Goal: Find specific page/section: Find specific page/section

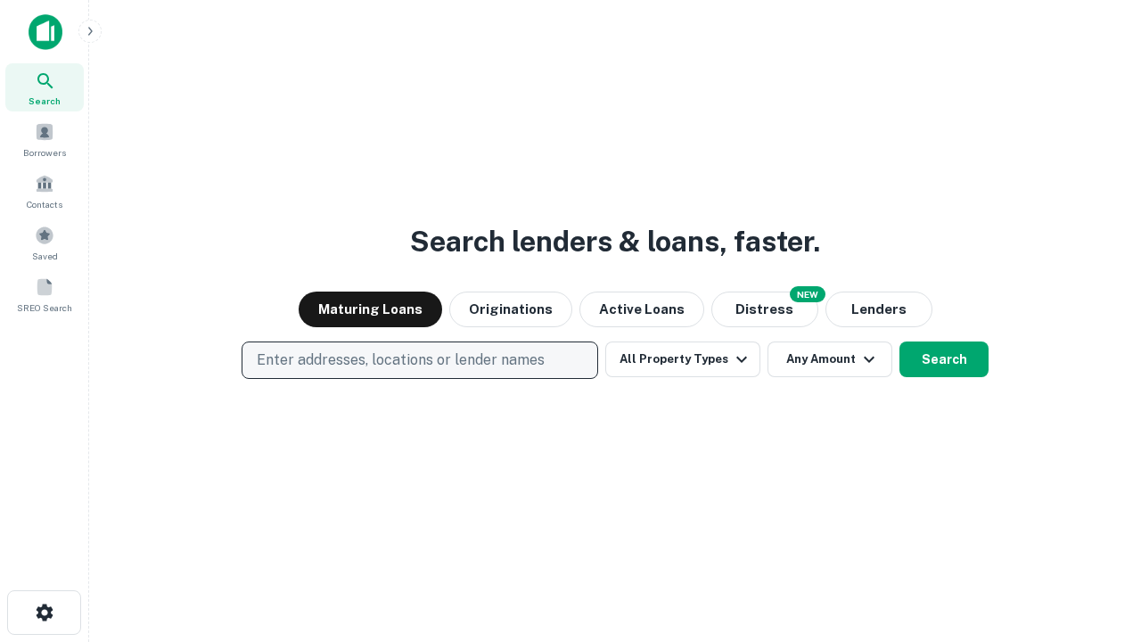
click at [419, 360] on p "Enter addresses, locations or lender names" at bounding box center [401, 360] width 288 height 21
type input "**********"
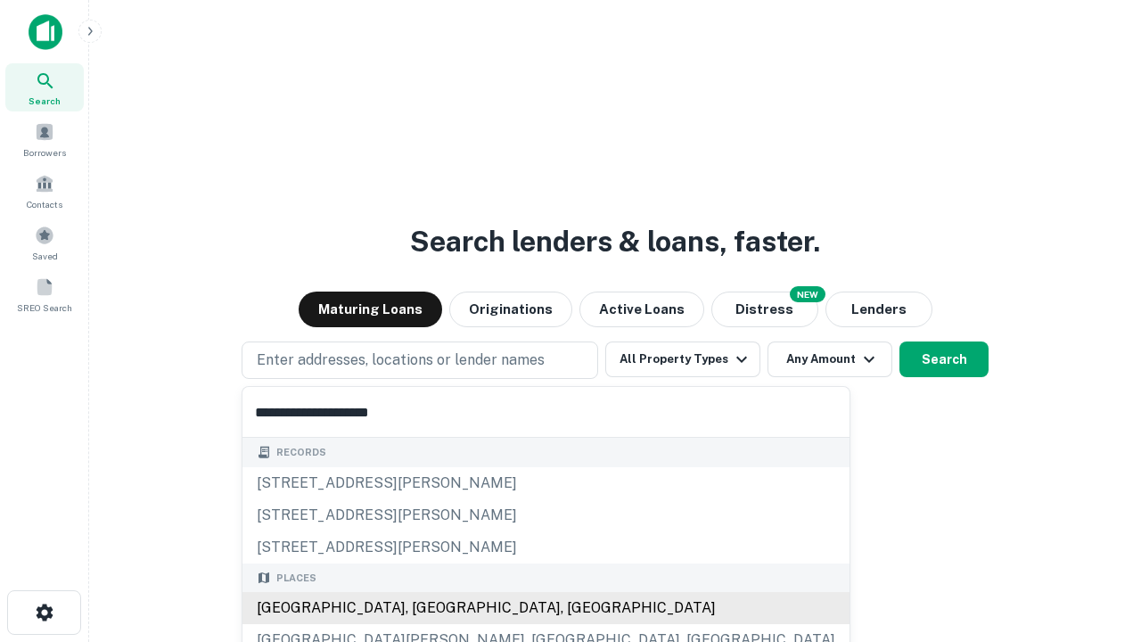
click at [426, 608] on div "[GEOGRAPHIC_DATA], [GEOGRAPHIC_DATA], [GEOGRAPHIC_DATA]" at bounding box center [546, 608] width 607 height 32
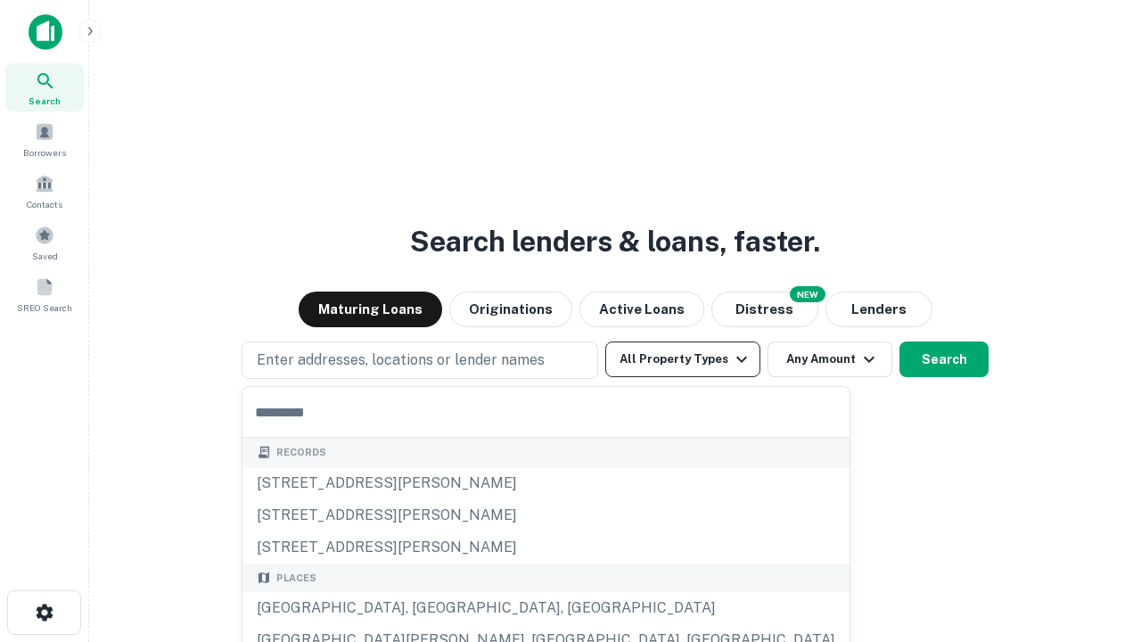
click at [683, 359] on button "All Property Types" at bounding box center [683, 360] width 155 height 36
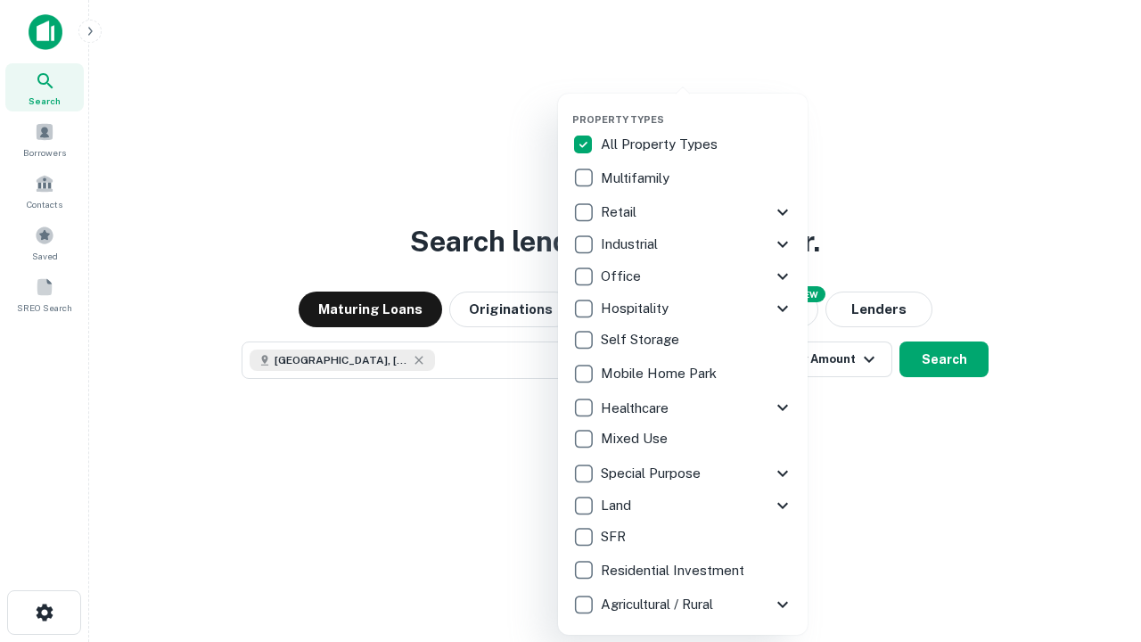
click at [697, 108] on button "button" at bounding box center [698, 108] width 250 height 1
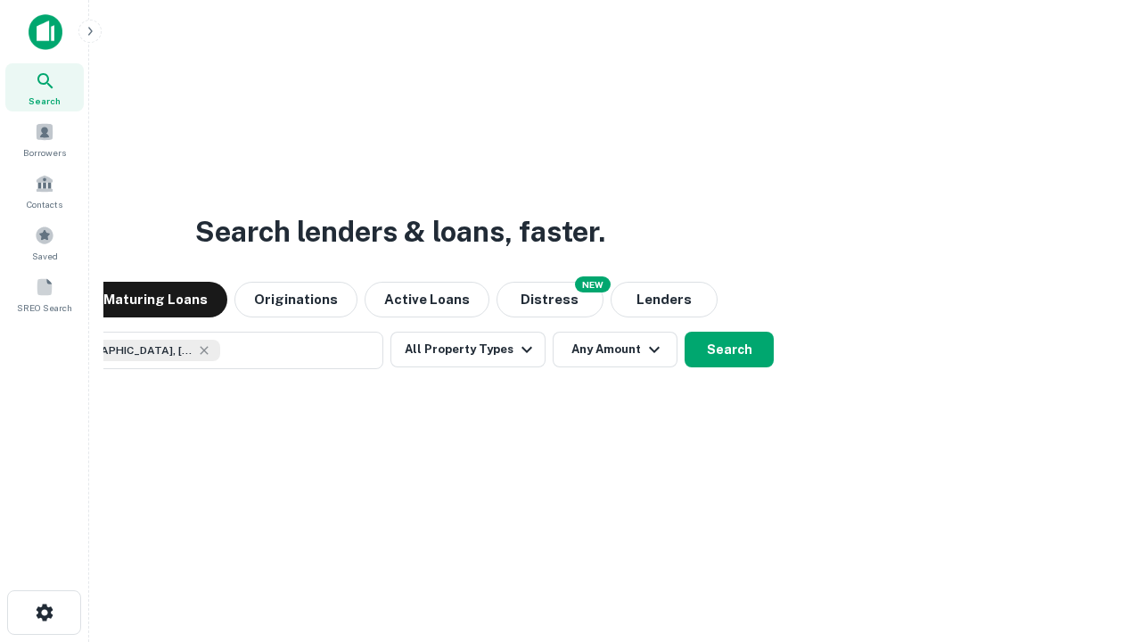
scroll to position [29, 0]
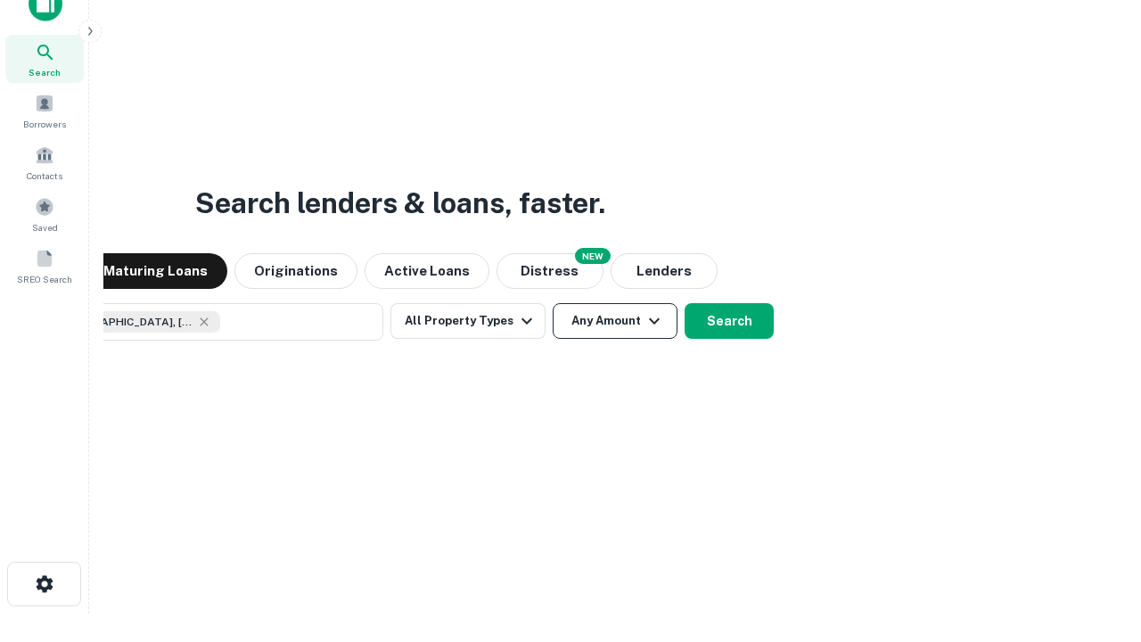
click at [553, 303] on button "Any Amount" at bounding box center [615, 321] width 125 height 36
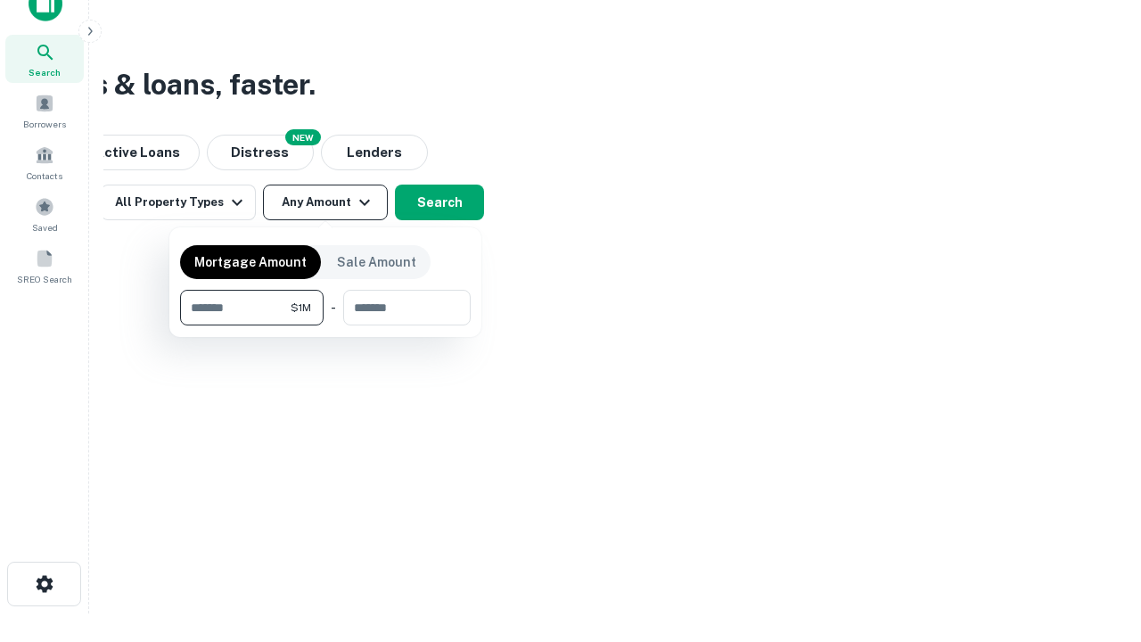
type input "*******"
click at [325, 325] on button "button" at bounding box center [325, 325] width 291 height 1
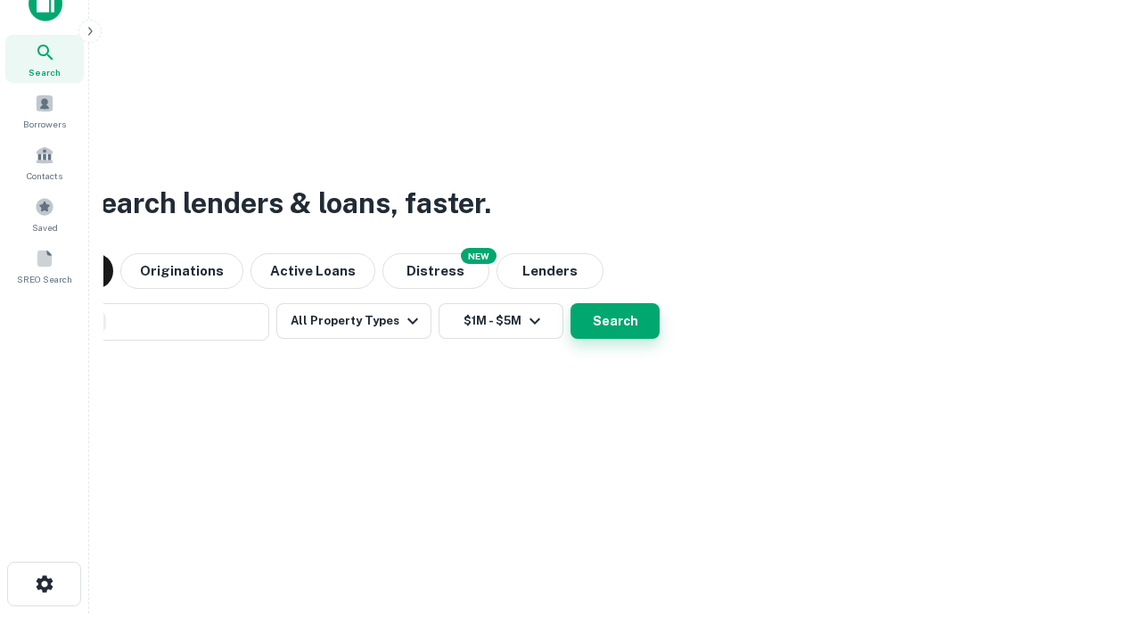
click at [571, 303] on button "Search" at bounding box center [615, 321] width 89 height 36
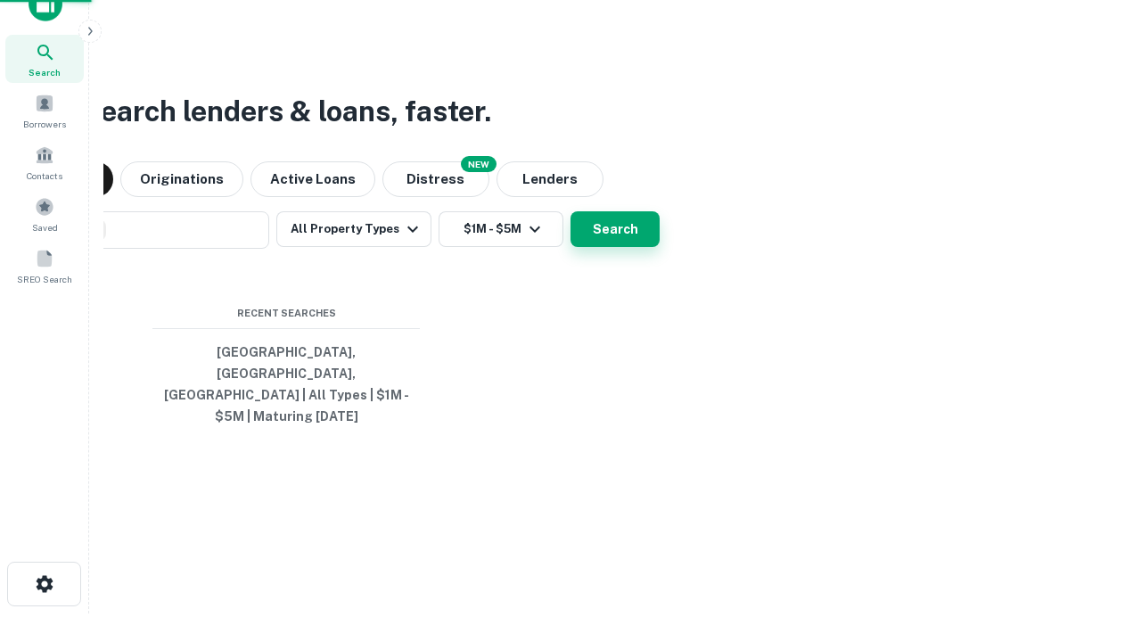
scroll to position [58, 505]
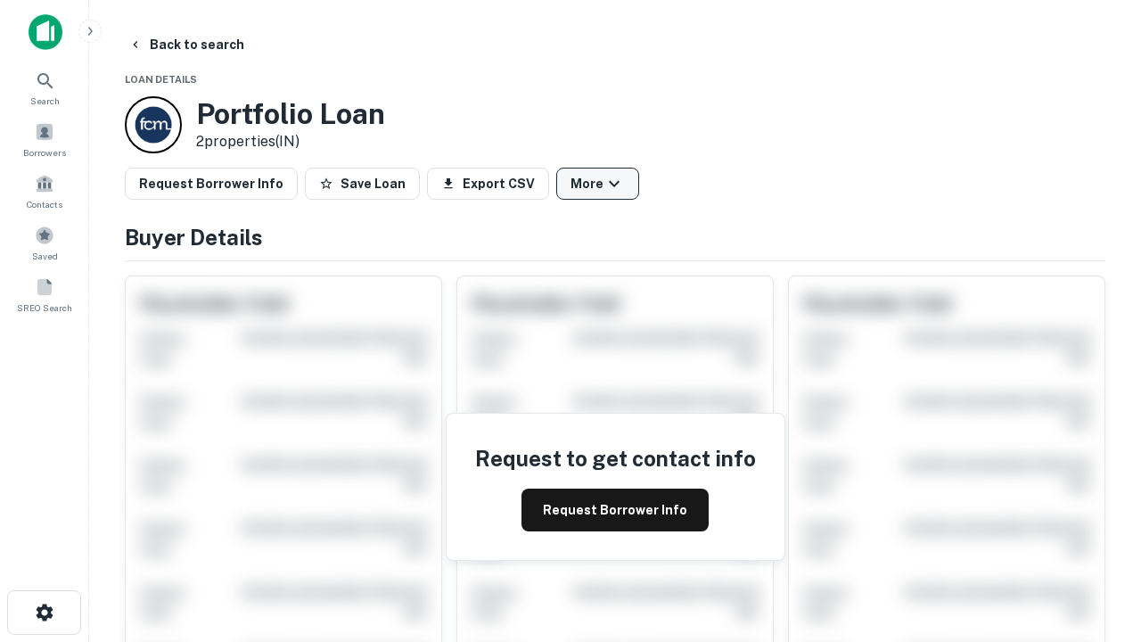
click at [597, 184] on button "More" at bounding box center [597, 184] width 83 height 32
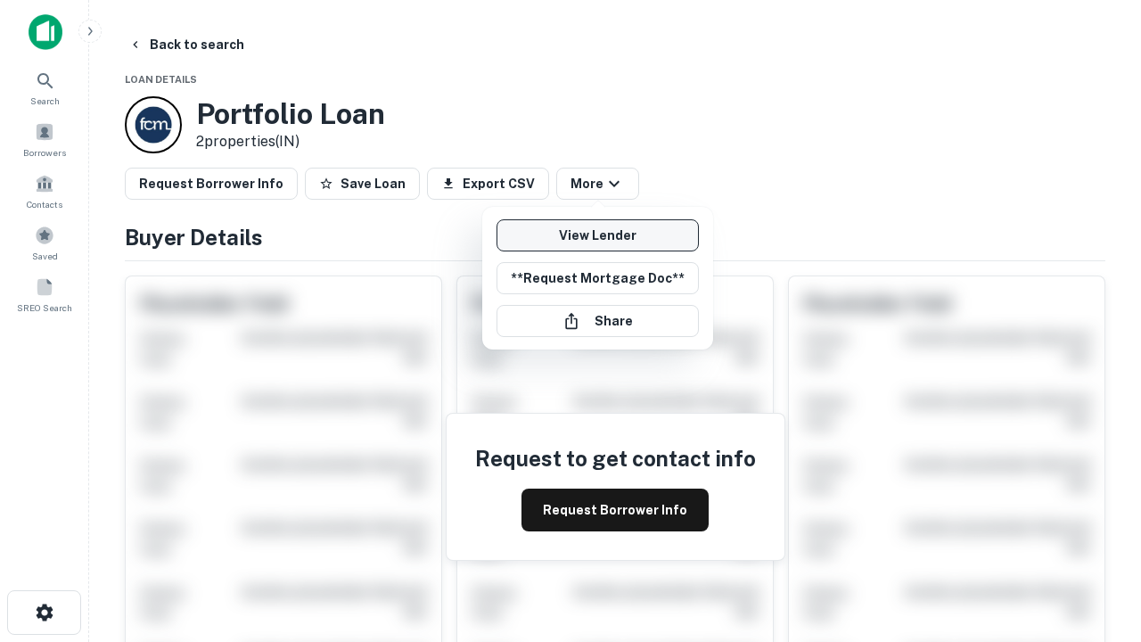
click at [597, 235] on link "View Lender" at bounding box center [598, 235] width 202 height 32
